Goal: Information Seeking & Learning: Learn about a topic

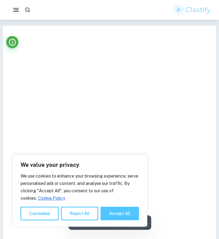
click at [124, 217] on button "Accept All" at bounding box center [120, 212] width 38 height 13
checkbox input "true"
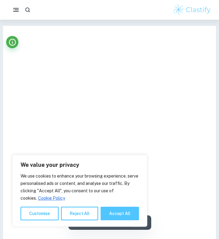
checkbox input "true"
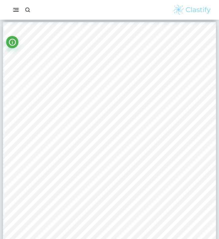
scroll to position [1293, 0]
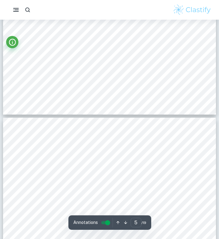
type input "6"
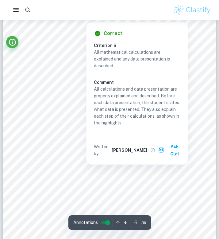
scroll to position [1648, 0]
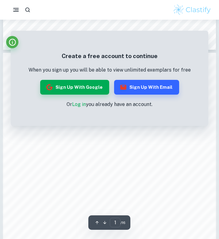
scroll to position [289, 0]
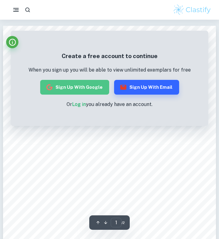
click at [94, 85] on button "Sign up with Google" at bounding box center [74, 87] width 69 height 15
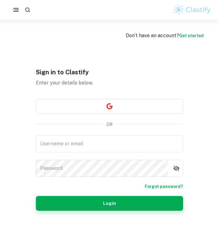
scroll to position [20, 0]
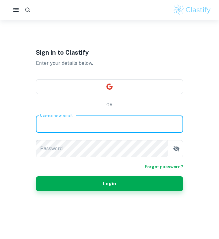
click at [132, 127] on input "Username or email" at bounding box center [109, 123] width 147 height 17
type input "tuzhykovadiana21@gmail.com"
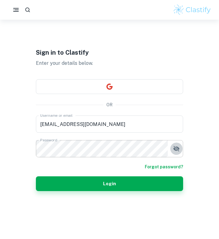
click at [176, 151] on icon "button" at bounding box center [176, 148] width 7 height 7
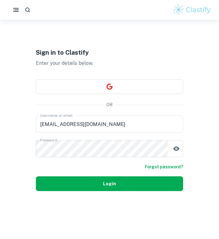
click at [137, 184] on button "Login" at bounding box center [109, 183] width 147 height 15
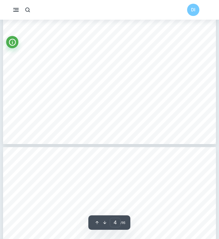
scroll to position [1063, 0]
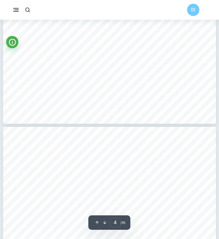
type input "5"
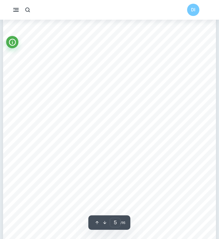
scroll to position [1234, 0]
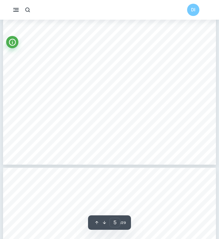
scroll to position [1445, 0]
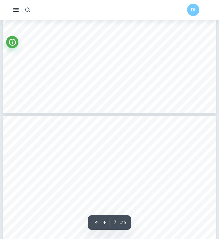
type input "6"
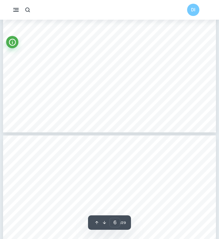
scroll to position [1785, 0]
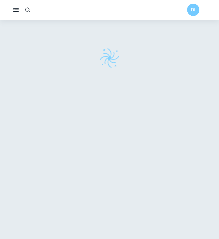
checkbox input "true"
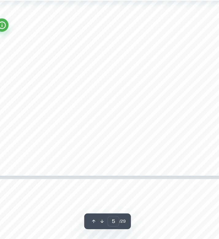
scroll to position [1433, 0]
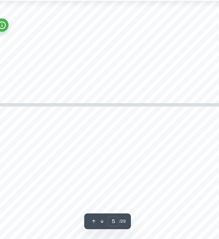
type input "6"
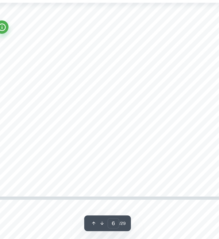
scroll to position [1720, 0]
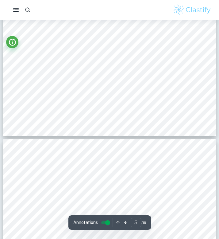
scroll to position [1480, 0]
